Goal: Navigation & Orientation: Find specific page/section

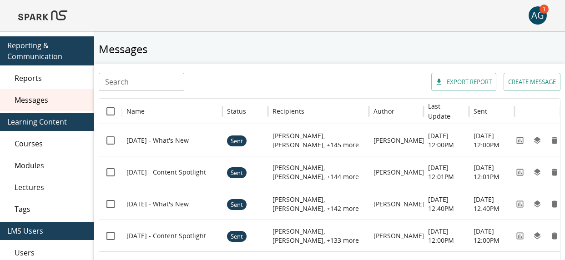
scroll to position [42, 0]
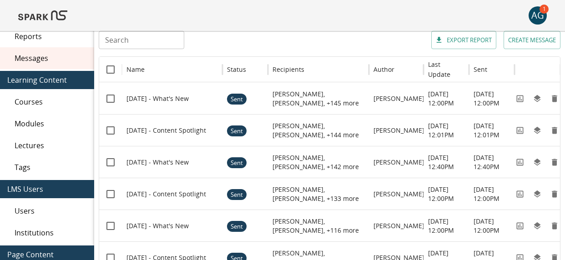
click at [543, 20] on div "AG" at bounding box center [537, 15] width 18 height 18
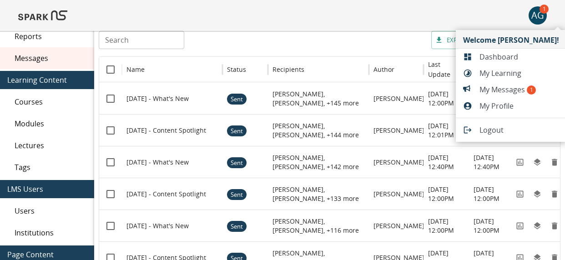
click at [500, 91] on span "My Messages 1" at bounding box center [519, 89] width 80 height 11
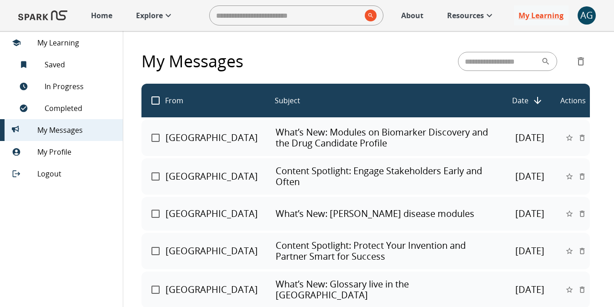
click at [150, 14] on p "Explore" at bounding box center [149, 15] width 27 height 11
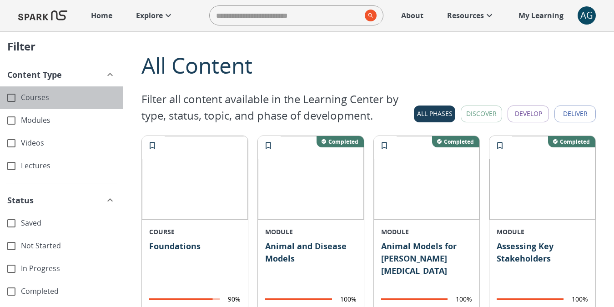
click at [26, 94] on span "Courses" at bounding box center [68, 97] width 95 height 10
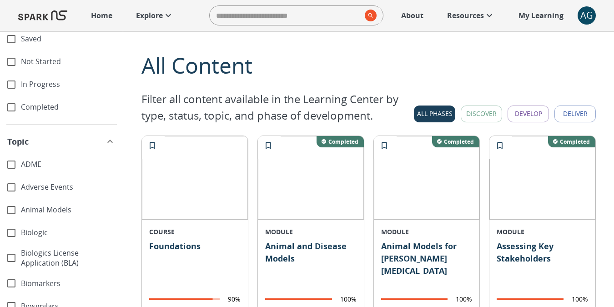
scroll to position [254, 0]
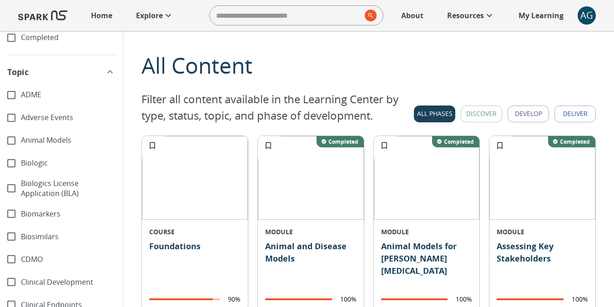
click at [177, 18] on link "Explore" at bounding box center [154, 15] width 47 height 20
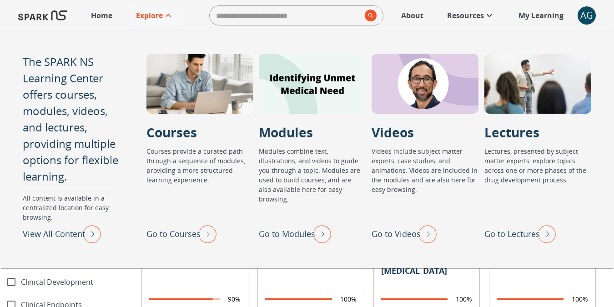
click at [320, 231] on img "Go to Modules" at bounding box center [319, 234] width 23 height 24
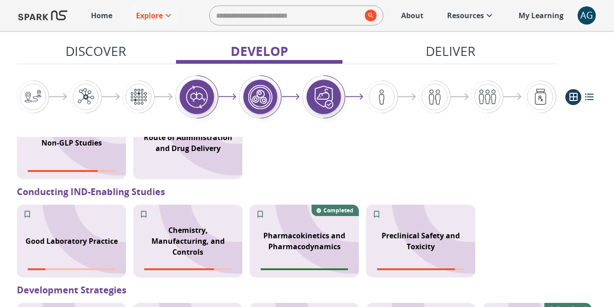
scroll to position [1033, 0]
